Goal: Information Seeking & Learning: Learn about a topic

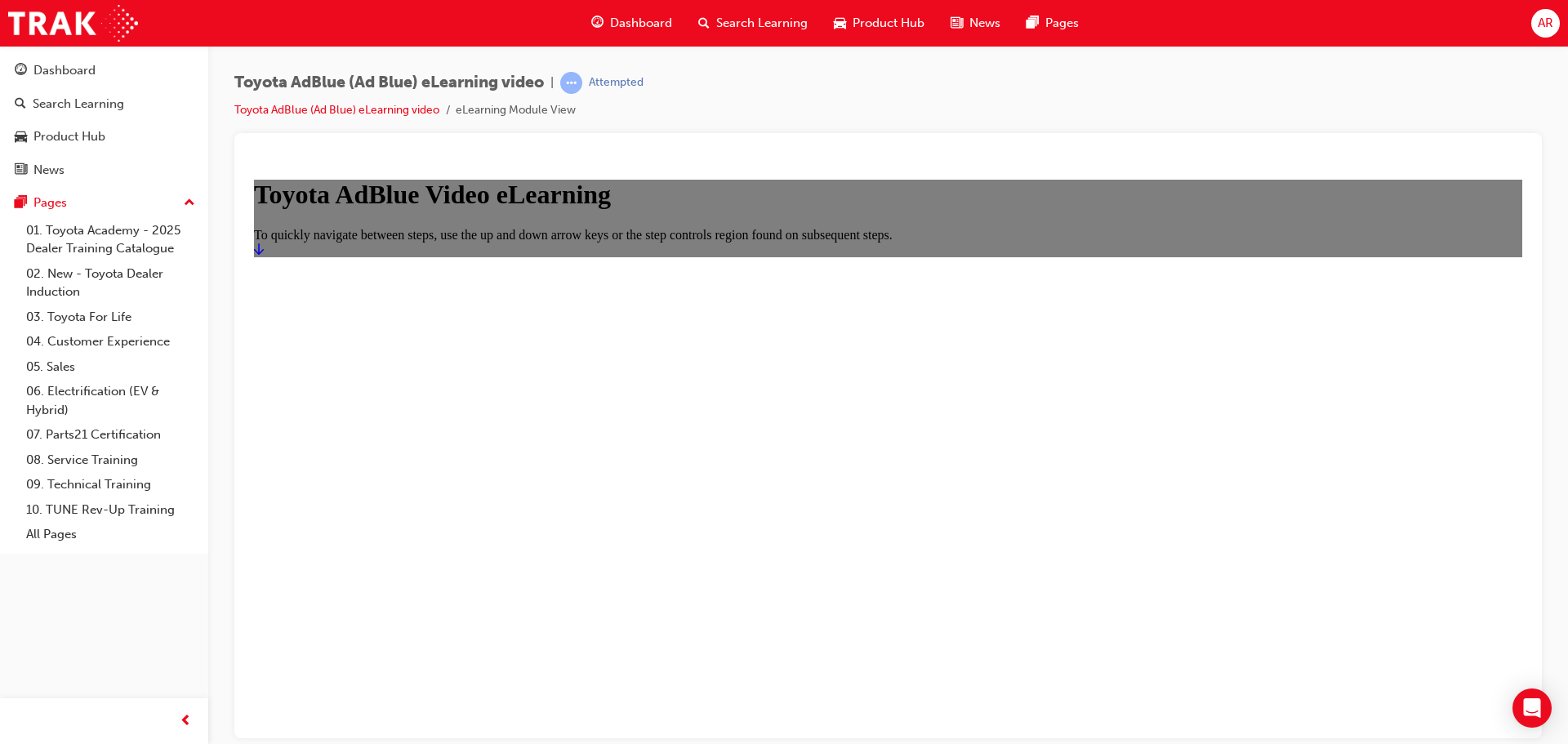
click at [264, 256] on link "Start" at bounding box center [259, 248] width 10 height 14
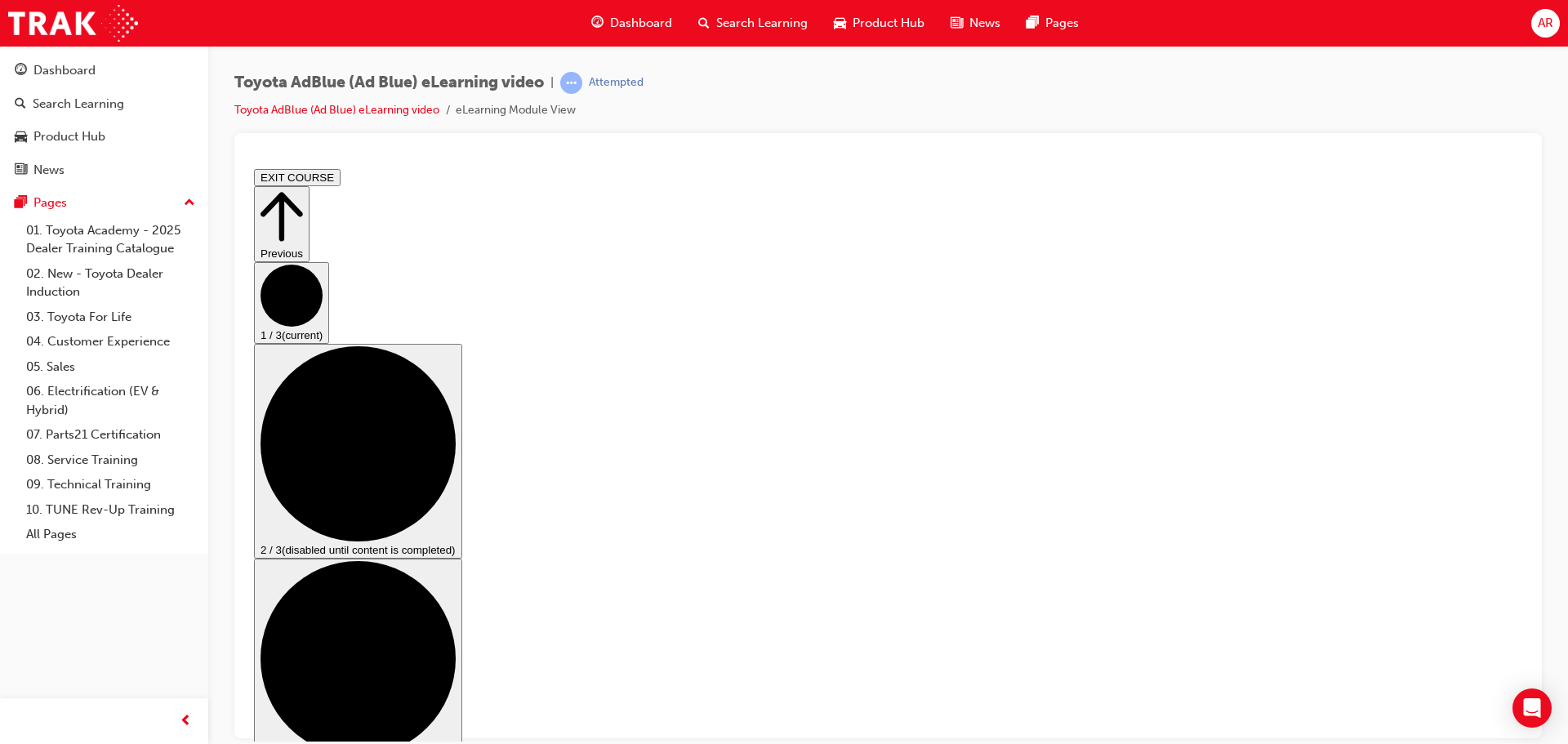
scroll to position [82, 0]
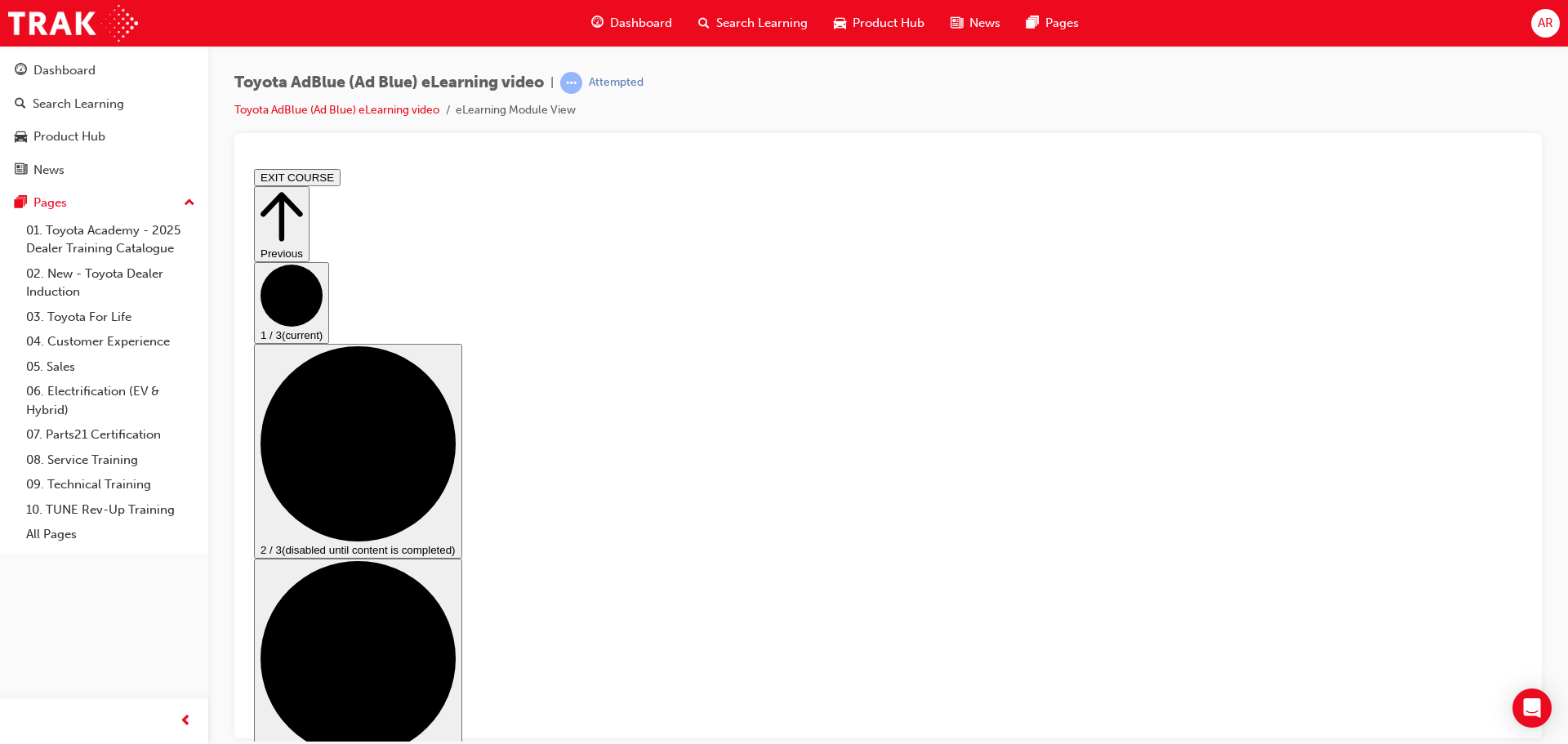
scroll to position [31, 0]
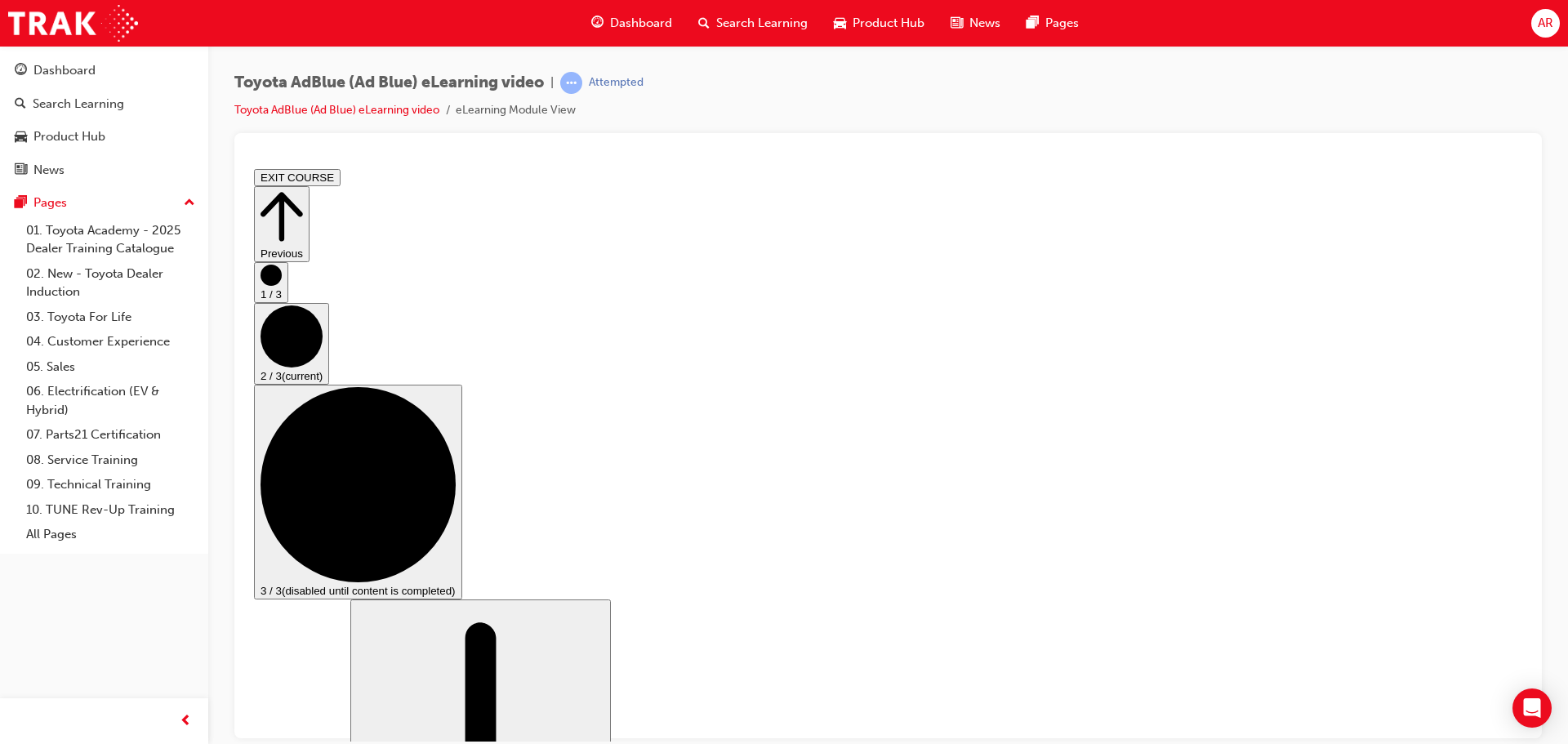
scroll to position [163, 0]
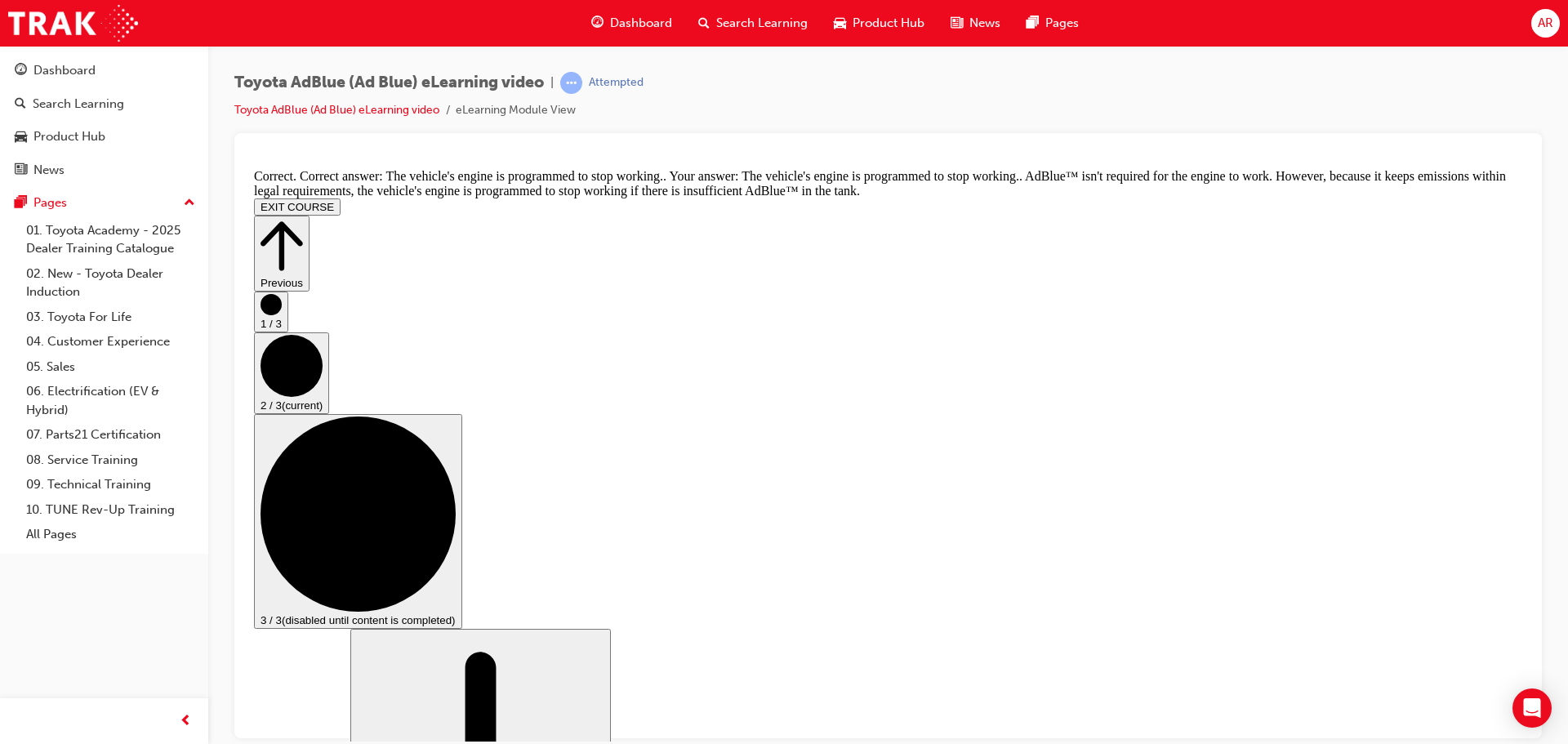
scroll to position [674, 0]
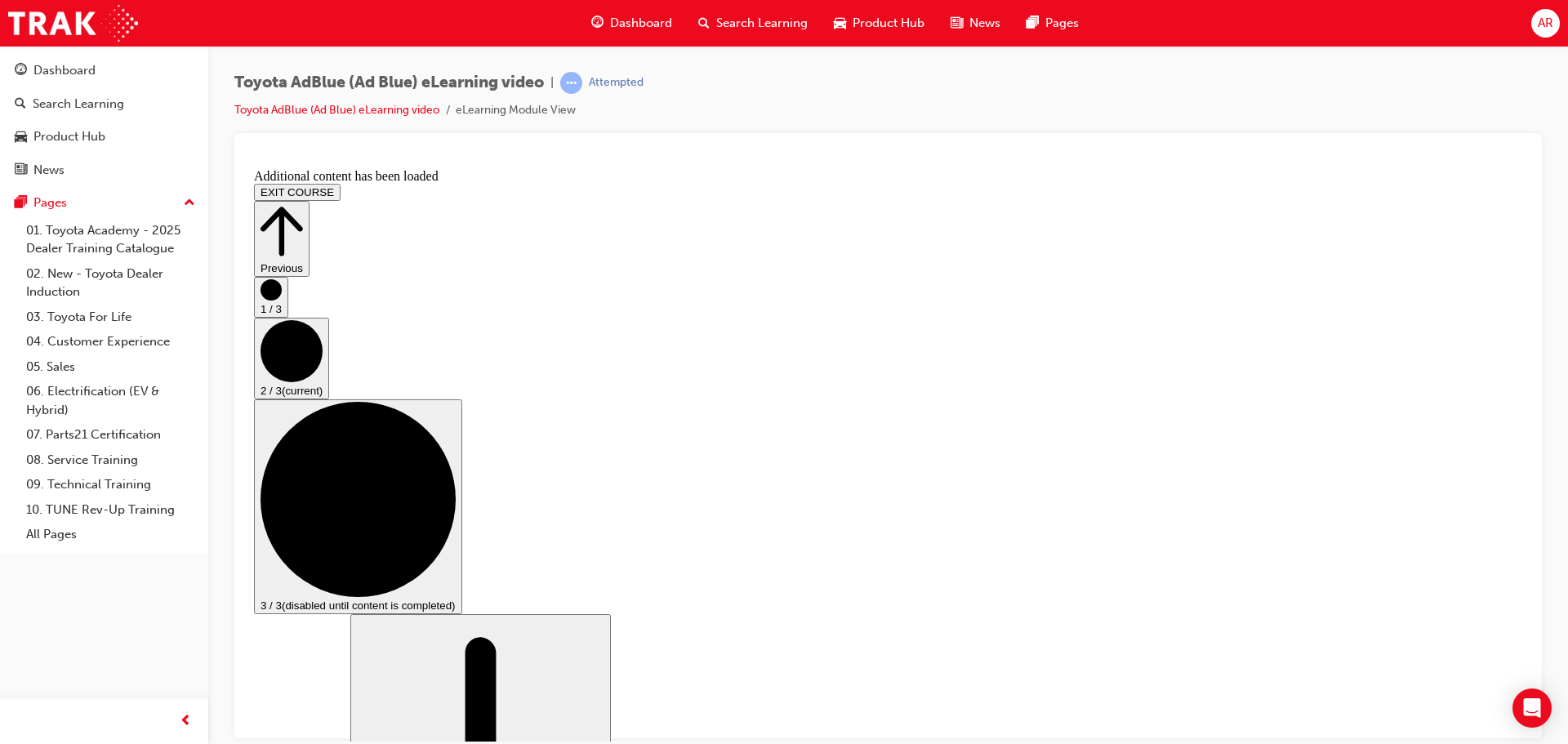
scroll to position [1445, 0]
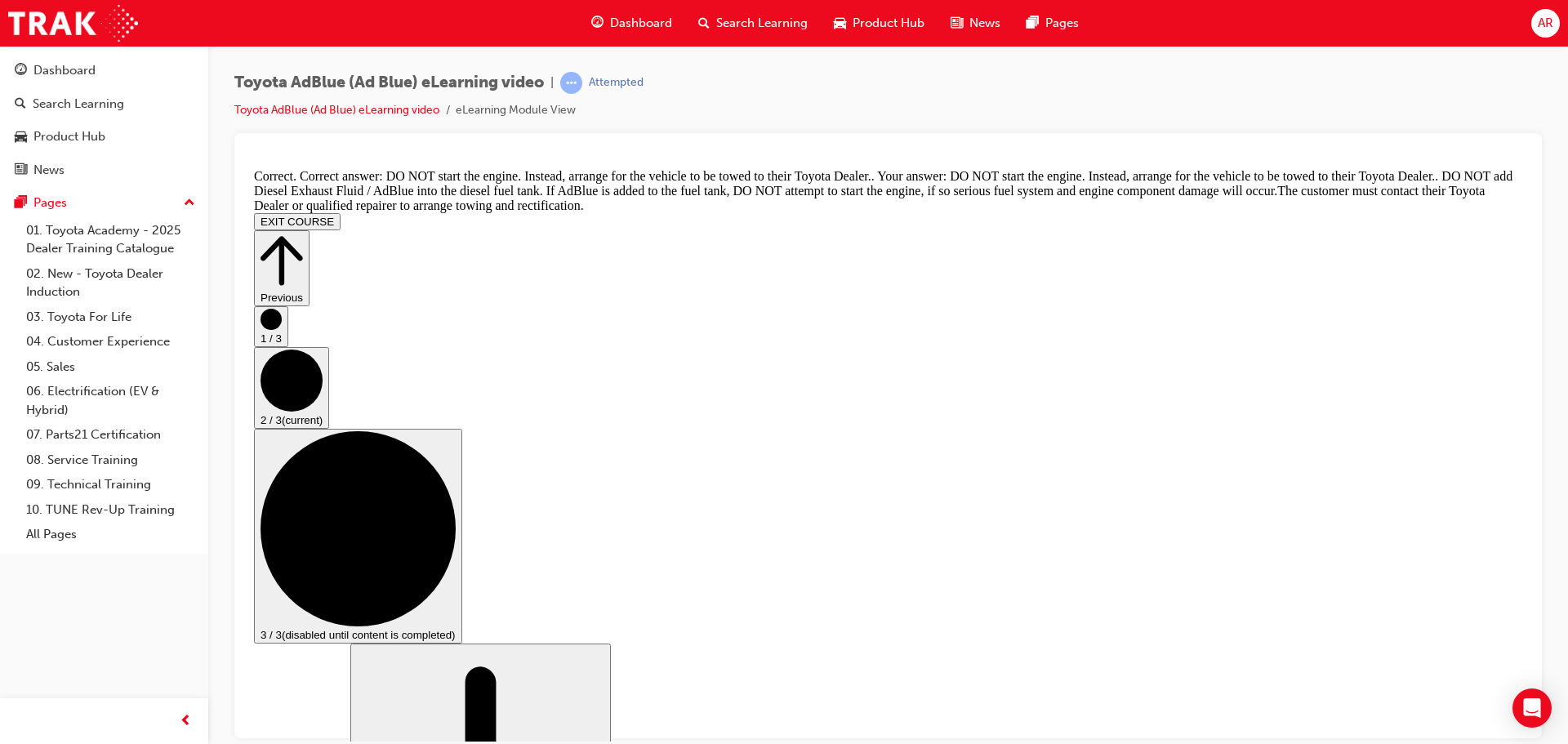
scroll to position [1862, 0]
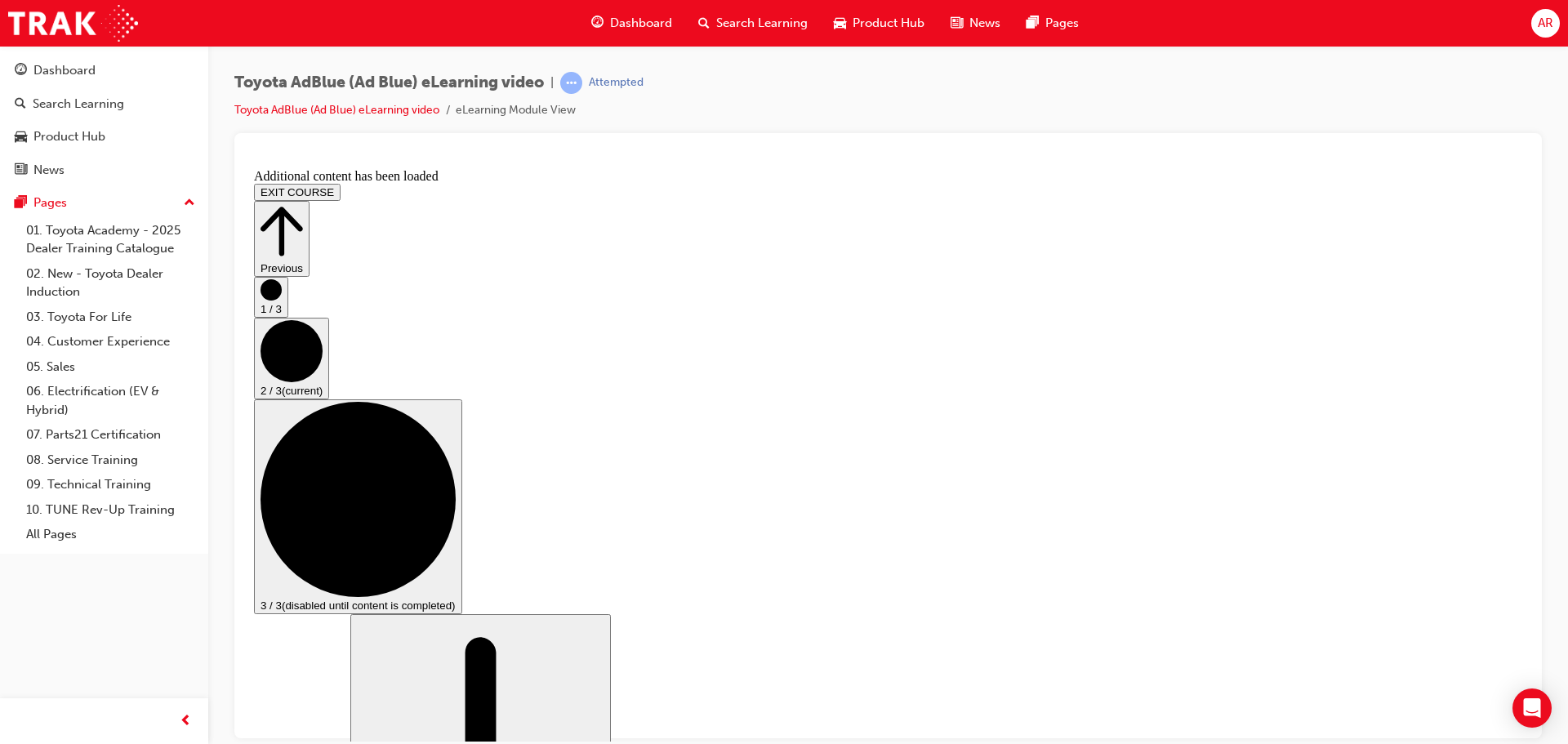
scroll to position [2573, 0]
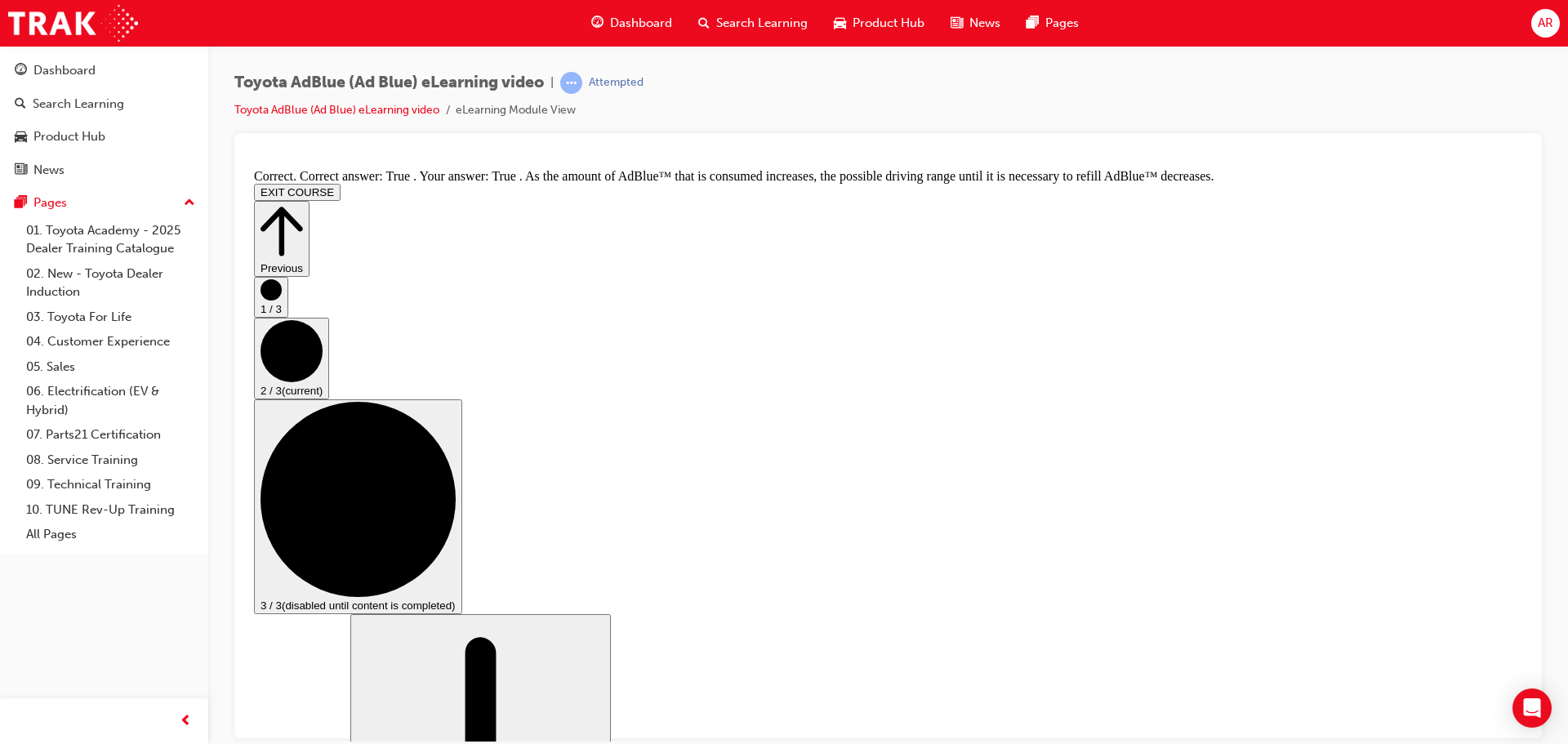
scroll to position [2849, 0]
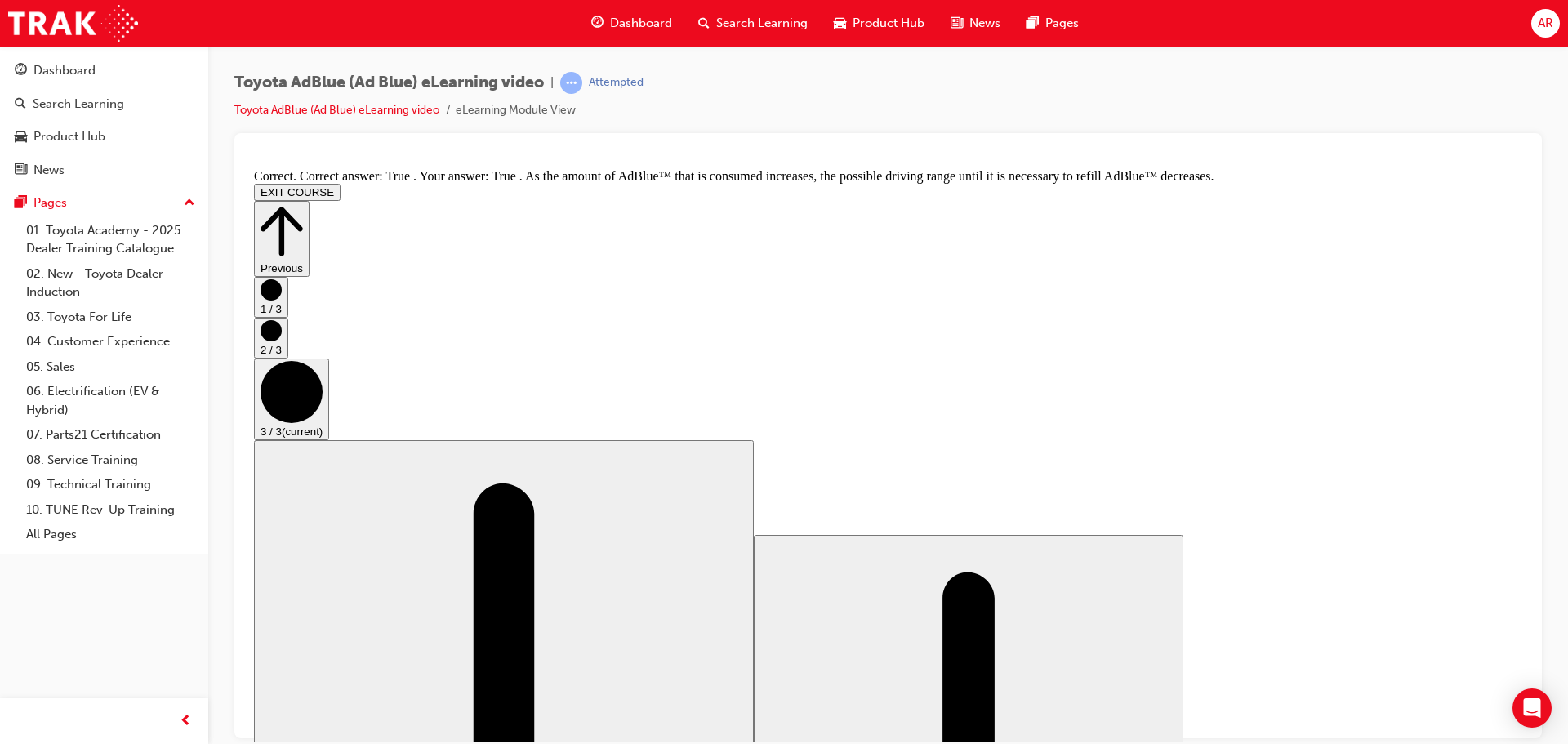
scroll to position [0, 0]
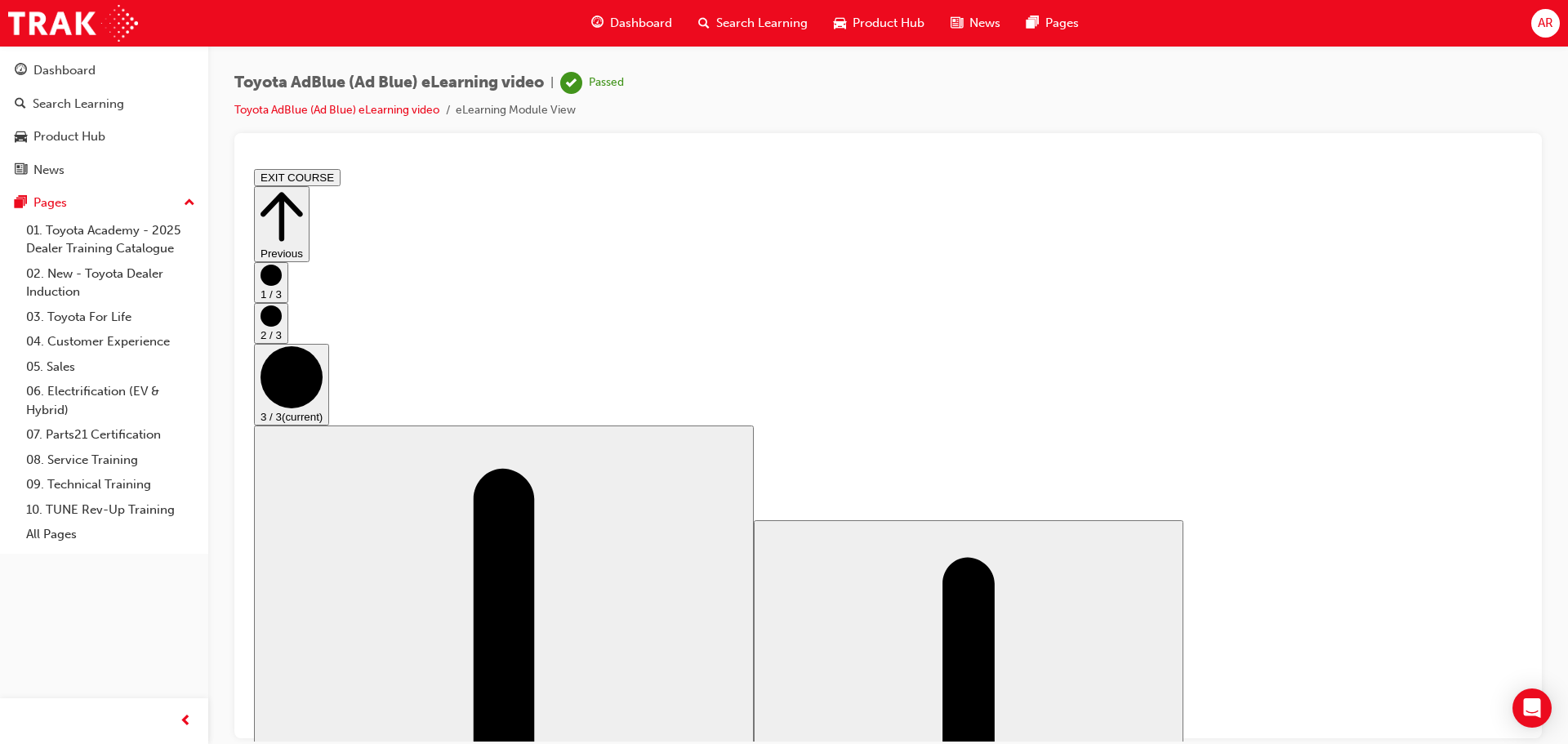
click at [341, 177] on button "EXIT COURSE" at bounding box center [298, 177] width 87 height 17
